Goal: Information Seeking & Learning: Check status

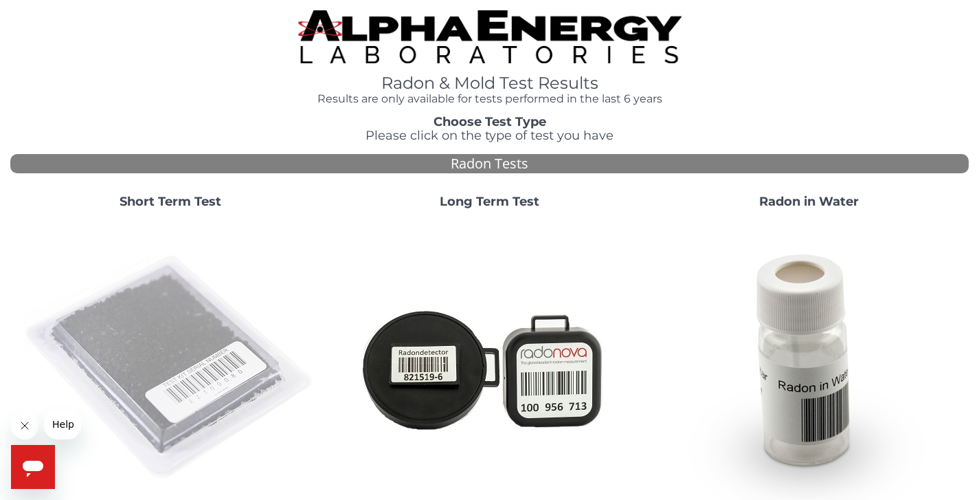
click at [177, 317] on img at bounding box center [170, 367] width 295 height 295
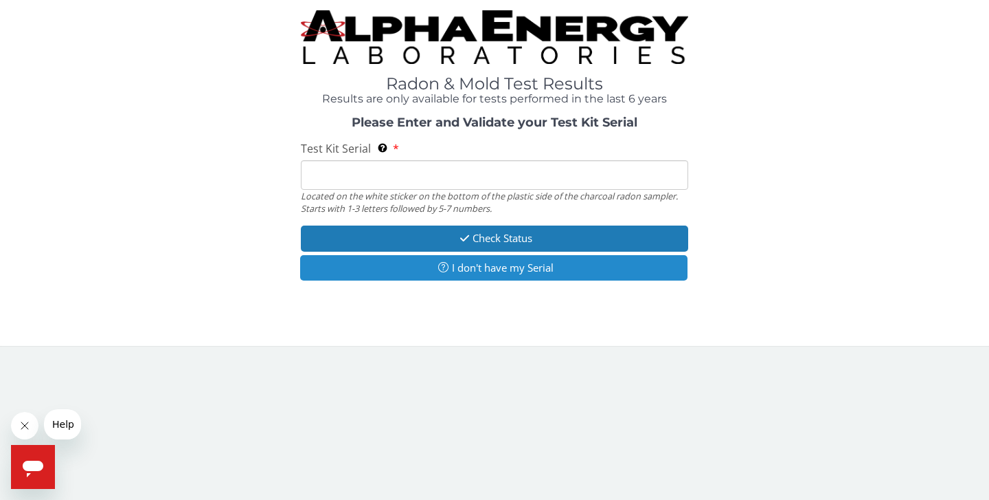
click at [487, 266] on button "I don't have my Serial" at bounding box center [494, 267] width 388 height 25
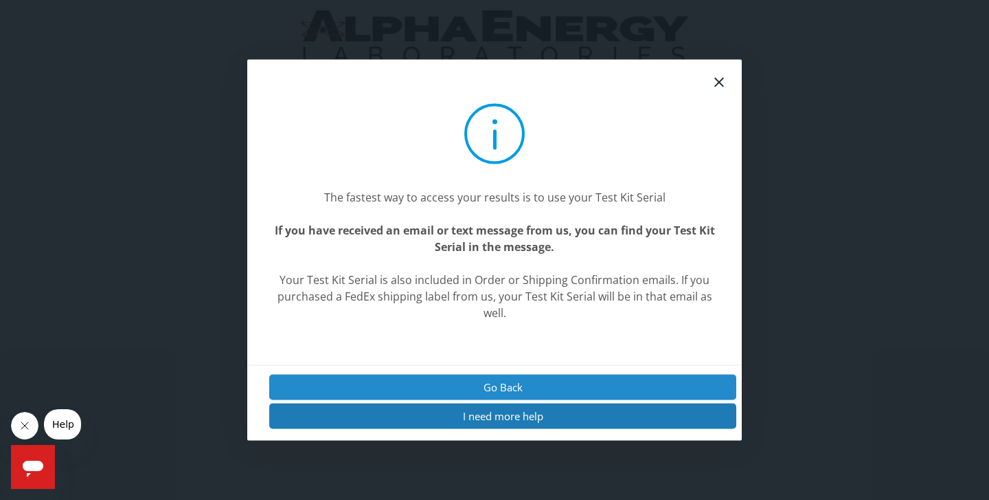
click at [496, 392] on button "Go Back" at bounding box center [502, 386] width 467 height 25
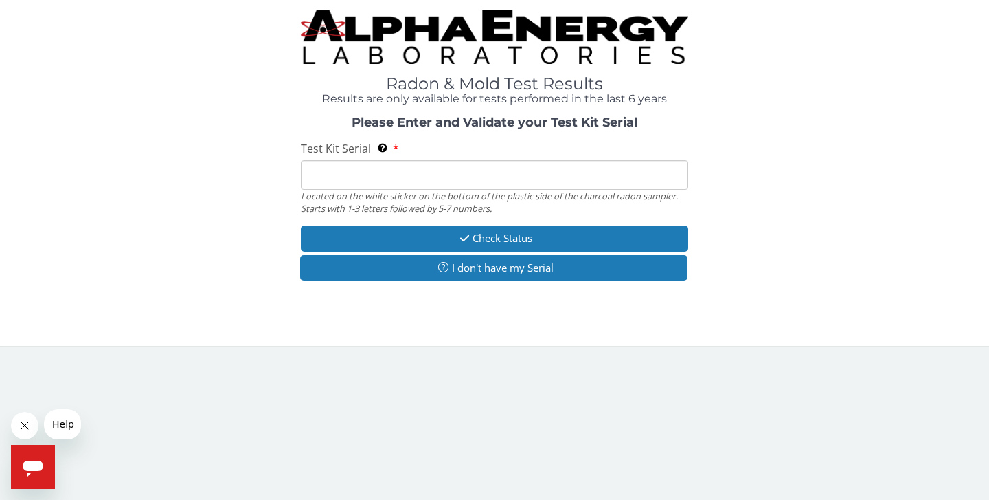
click at [460, 183] on input "Test Kit Serial Located on the white sticker on the bottom of the plastic side …" at bounding box center [495, 175] width 388 height 30
type input "D"
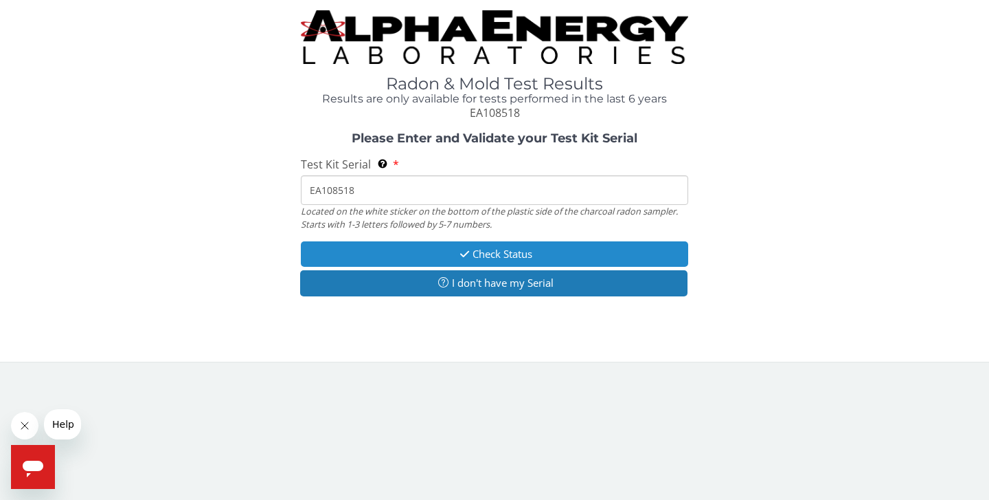
type input "EA108518"
click at [533, 252] on button "Check Status" at bounding box center [495, 253] width 388 height 25
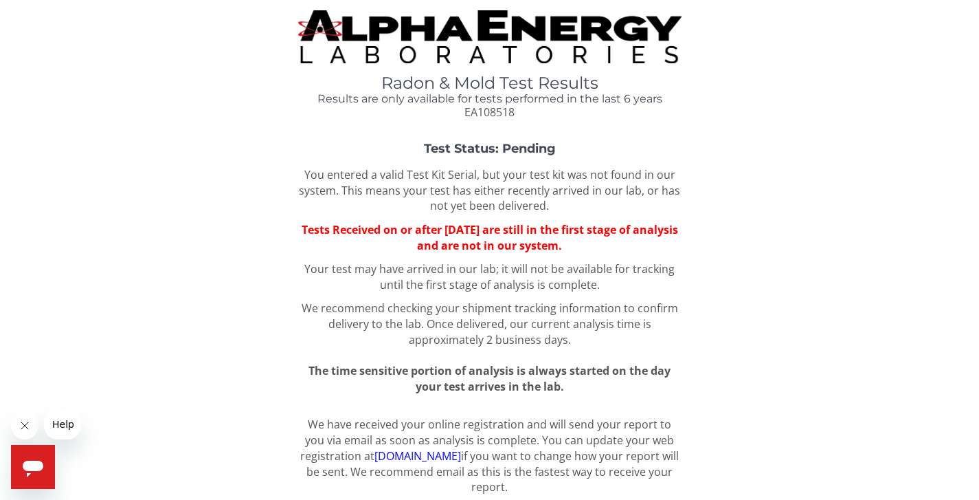
scroll to position [38, 0]
